Goal: Information Seeking & Learning: Learn about a topic

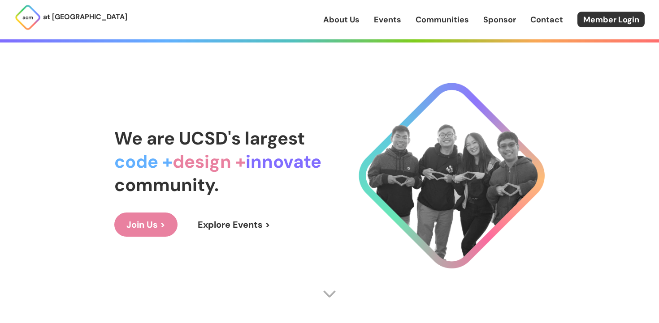
click at [149, 232] on link "Join Us >" at bounding box center [145, 225] width 63 height 24
click at [218, 17] on div "at [GEOGRAPHIC_DATA] About Us Events Communities Sponsor Contact Member Login" at bounding box center [329, 19] width 659 height 39
click at [336, 20] on link "About Us" at bounding box center [341, 20] width 36 height 12
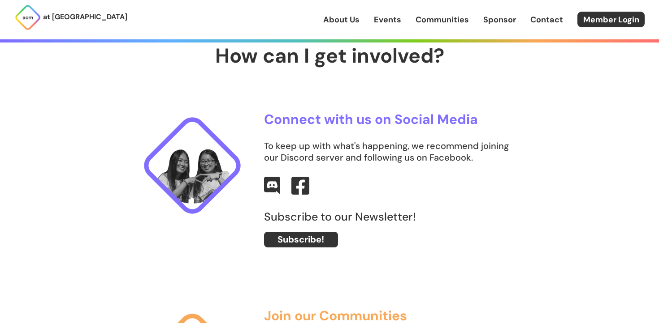
scroll to position [288, 0]
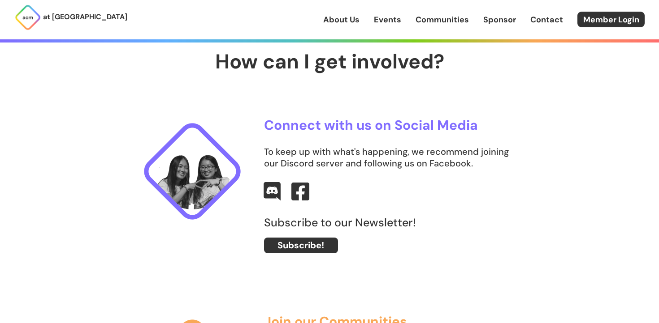
click at [272, 195] on img at bounding box center [271, 191] width 17 height 19
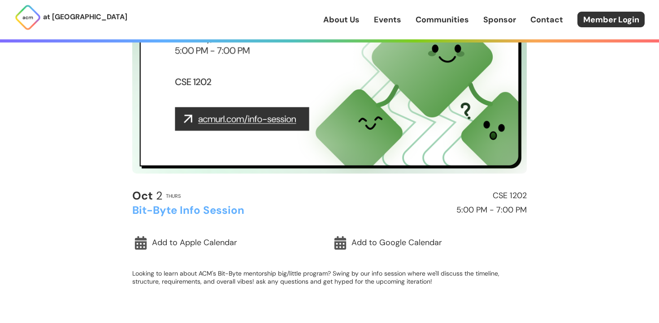
scroll to position [9, 0]
